Goal: Task Accomplishment & Management: Complete application form

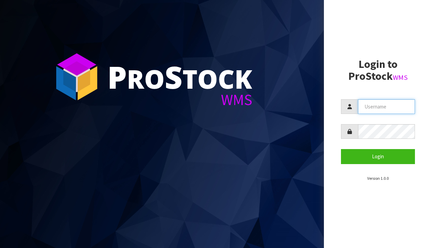
type input "[EMAIL_ADDRESS][DOMAIN_NAME]"
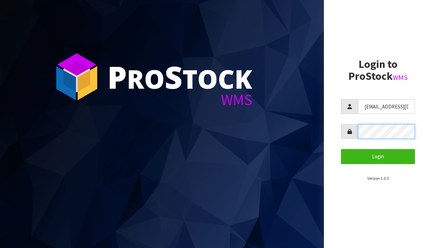
click at [378, 156] on button "Login" at bounding box center [378, 156] width 74 height 15
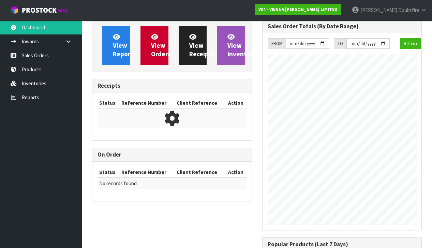
scroll to position [469, 170]
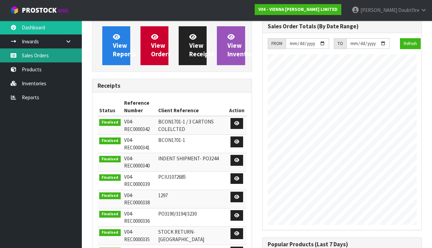
click at [34, 57] on link "Sales Orders" at bounding box center [41, 55] width 82 height 14
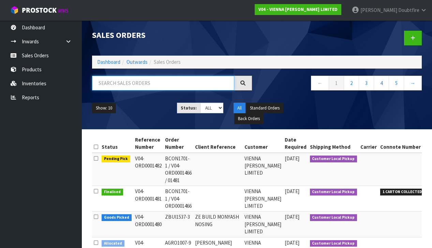
click at [126, 87] on input "text" at bounding box center [163, 83] width 142 height 15
type input "DSPE"
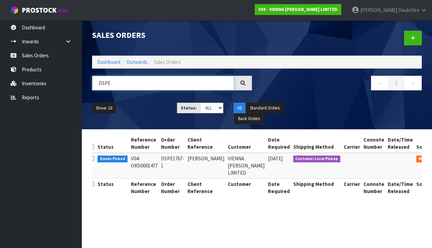
scroll to position [0, 3]
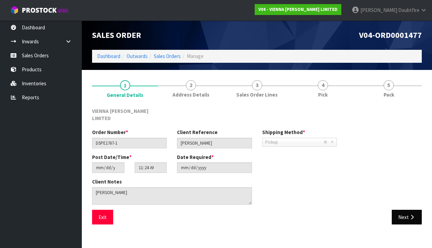
click at [408, 210] on button "Next" at bounding box center [407, 217] width 30 height 15
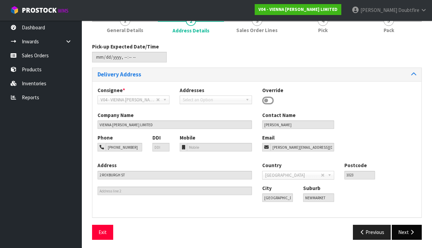
scroll to position [64, 0]
click at [408, 232] on button "Next" at bounding box center [407, 232] width 30 height 15
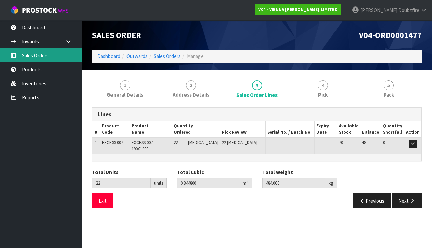
click at [30, 56] on link "Sales Orders" at bounding box center [41, 55] width 82 height 14
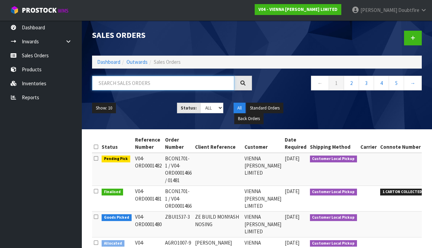
click at [131, 84] on input "text" at bounding box center [163, 83] width 142 height 15
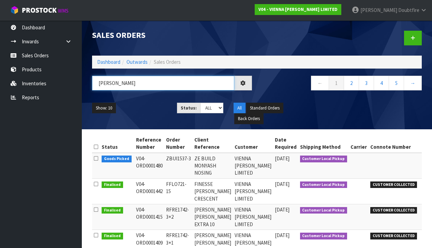
type input "[PERSON_NAME]"
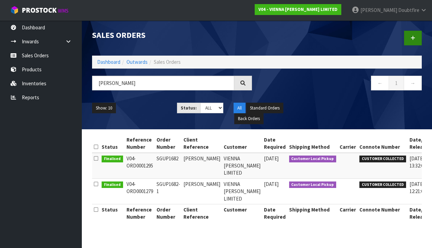
click at [415, 39] on icon at bounding box center [413, 37] width 5 height 5
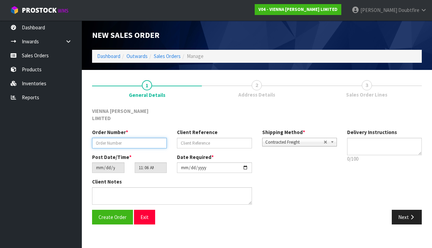
paste input "NMIG1837-1"
type input "NMIG1837-1"
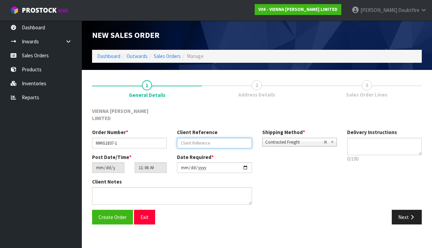
click at [207, 138] on input "text" at bounding box center [214, 143] width 75 height 11
type input "[PERSON_NAME]"
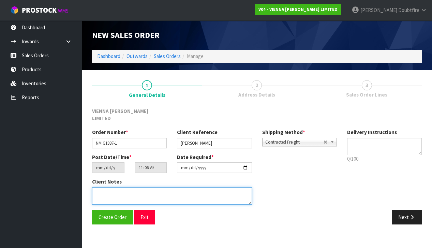
click at [132, 187] on textarea at bounding box center [172, 195] width 160 height 17
type textarea "[PERSON_NAME]"
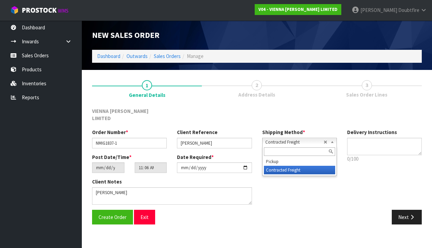
click at [308, 138] on span "Contracted Freight" at bounding box center [294, 142] width 58 height 8
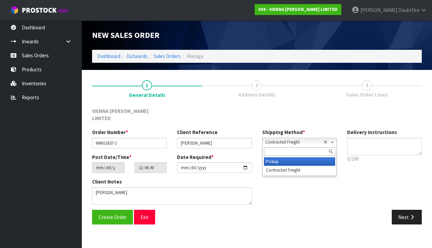
click at [280, 157] on li "Pickup" at bounding box center [299, 161] width 71 height 9
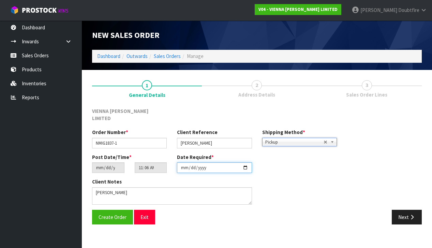
click at [184, 165] on input "[DATE]" at bounding box center [214, 167] width 75 height 11
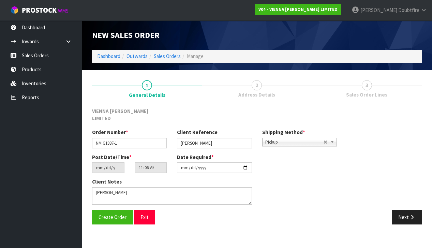
click at [296, 180] on div "Client Notes" at bounding box center [214, 193] width 255 height 31
click at [112, 213] on button "Create Order" at bounding box center [112, 217] width 41 height 15
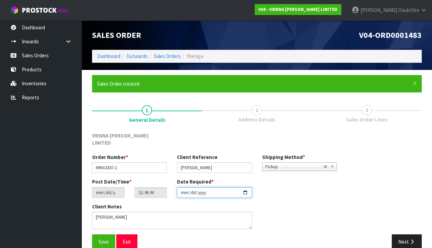
click at [185, 190] on input "[DATE]" at bounding box center [214, 192] width 75 height 11
type input "[DATE]"
click at [151, 203] on div "Client Notes" at bounding box center [172, 216] width 160 height 26
click at [100, 238] on span "Save" at bounding box center [104, 241] width 10 height 6
click at [408, 234] on button "Next" at bounding box center [407, 241] width 30 height 15
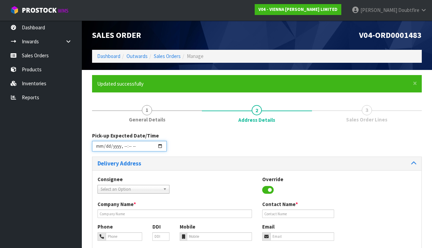
click at [98, 150] on input "datetime-local" at bounding box center [129, 146] width 75 height 11
click at [191, 148] on div "Pick-up Expected Date/Time" at bounding box center [257, 144] width 340 height 25
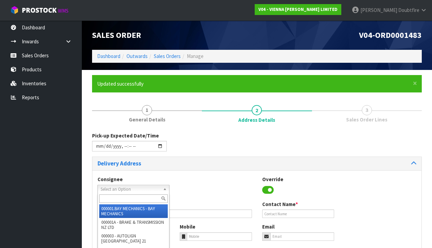
click at [115, 188] on span "Select an Option" at bounding box center [131, 189] width 60 height 8
drag, startPoint x: 174, startPoint y: 145, endPoint x: 145, endPoint y: 149, distance: 29.2
click at [172, 145] on div "Pick-up Expected Date/Time" at bounding box center [257, 144] width 340 height 25
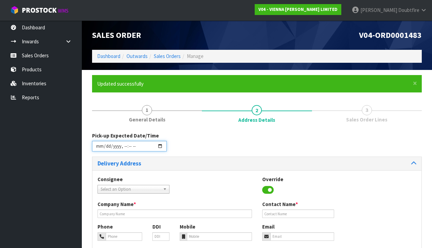
click at [123, 150] on input "datetime-local" at bounding box center [129, 146] width 75 height 11
type input "[DATE]T09:08"
click at [207, 149] on div "Pick-up Expected Date/Time" at bounding box center [257, 144] width 340 height 25
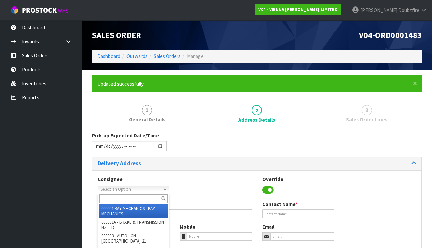
click at [130, 187] on span "Select an Option" at bounding box center [131, 189] width 60 height 8
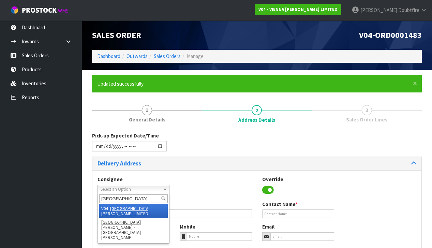
type input "[GEOGRAPHIC_DATA]"
click at [129, 206] on li "V04 - VIENNA [PERSON_NAME] LIMITED" at bounding box center [133, 211] width 69 height 14
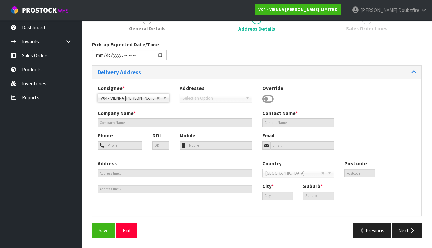
type input "VIENNA [PERSON_NAME] LIMITED"
type input "[PERSON_NAME]"
type input "[PHONE_NUMBER]"
type input "[PERSON_NAME][EMAIL_ADDRESS][DOMAIN_NAME]"
type input "2 ROXBURGH ST"
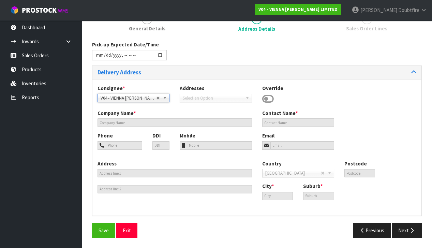
type input "1023"
type input "[GEOGRAPHIC_DATA]"
type input "NEWMARKET"
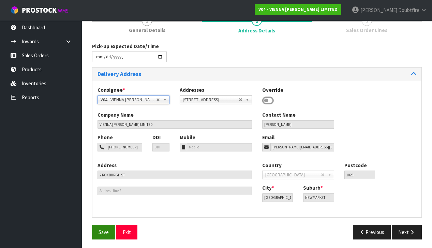
scroll to position [89, 0]
click at [105, 230] on span "Save" at bounding box center [104, 232] width 10 height 6
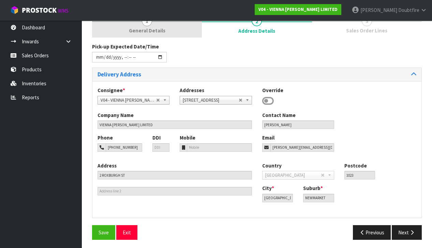
scroll to position [0, 0]
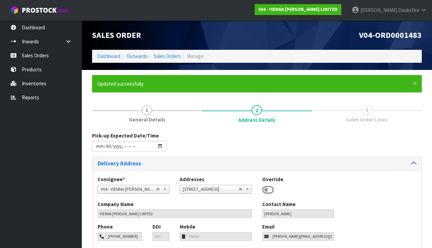
type input "[DATE]T09:08"
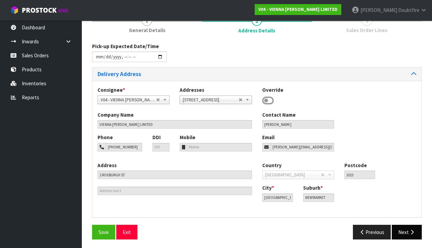
scroll to position [89, 0]
click at [410, 230] on icon "button" at bounding box center [412, 232] width 6 height 5
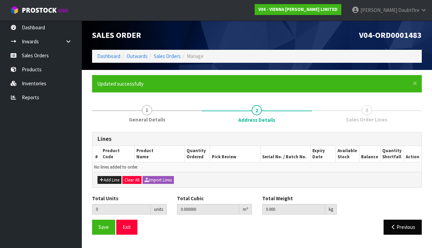
scroll to position [0, 0]
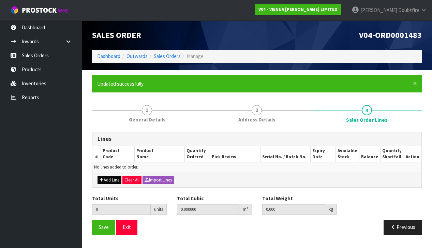
click at [105, 177] on button "Add Line" at bounding box center [110, 180] width 24 height 8
type input "0"
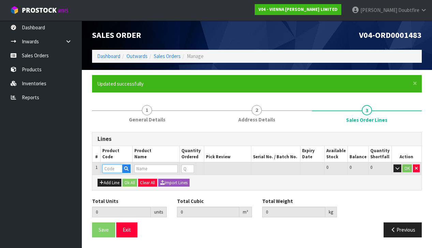
click at [107, 168] on input "text" at bounding box center [112, 168] width 20 height 9
type input "IC"
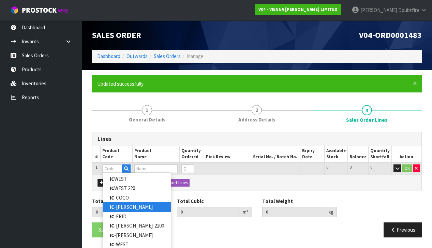
click at [132, 209] on link "IC -[PERSON_NAME]" at bounding box center [137, 206] width 68 height 9
type input "IC-[PERSON_NAME]"
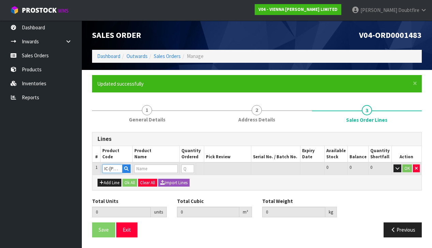
type input "0.000000"
type input "0.000"
type input "IC-[PERSON_NAME] 600X120 XML 1.44M2"
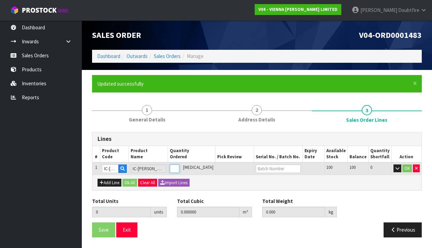
type input "1"
type input "0.026784"
type input "15"
click at [179, 166] on input "1" at bounding box center [175, 168] width 10 height 9
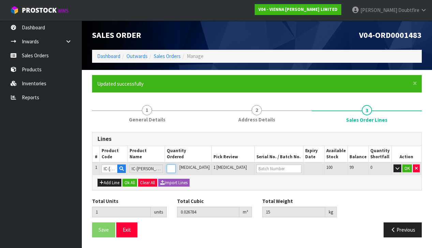
type input "0"
type input "2"
type input "0.053568"
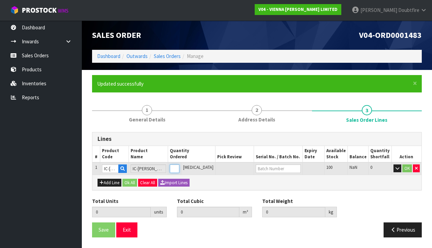
type input "30"
type input "2"
type input "22"
type input "0.589248"
type input "330"
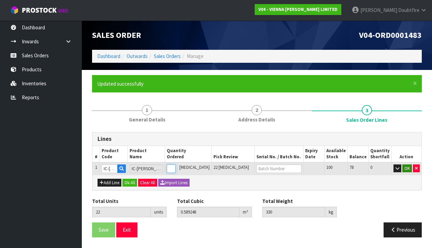
type input "22"
click at [407, 167] on button "OK" at bounding box center [408, 168] width 10 height 8
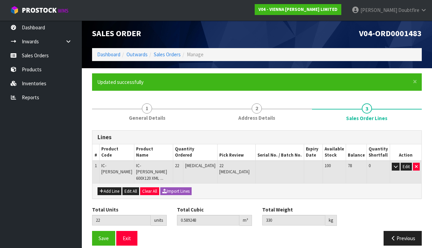
scroll to position [1, 0]
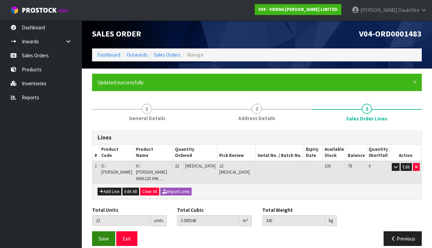
click at [104, 235] on span "Save" at bounding box center [104, 238] width 10 height 6
click at [103, 234] on button "Save" at bounding box center [103, 238] width 23 height 15
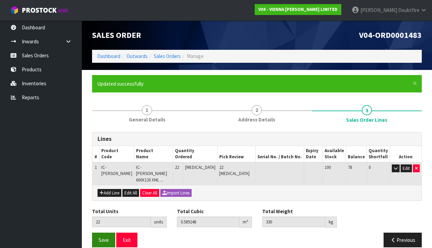
click at [101, 237] on span "Save" at bounding box center [104, 240] width 10 height 6
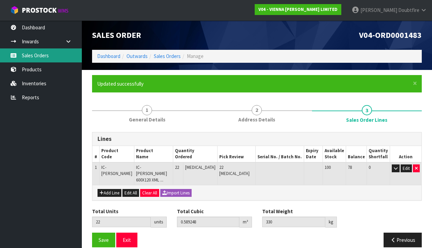
click at [40, 54] on link "Sales Orders" at bounding box center [41, 55] width 82 height 14
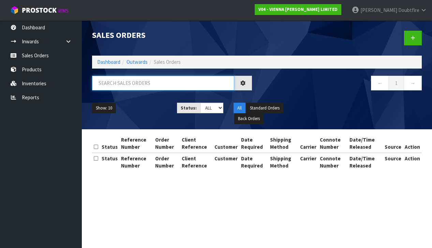
click at [128, 85] on input "text" at bounding box center [163, 83] width 142 height 15
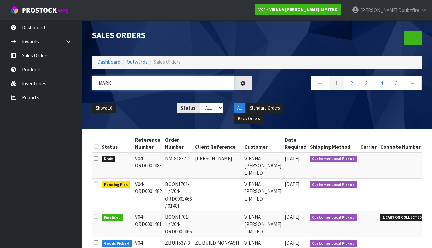
type input "[PERSON_NAME]"
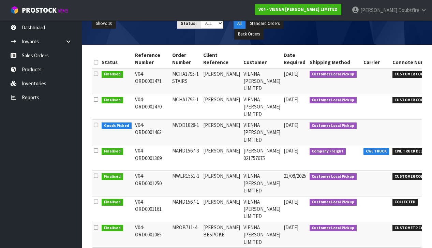
scroll to position [85, 0]
